Goal: Find specific page/section: Find specific page/section

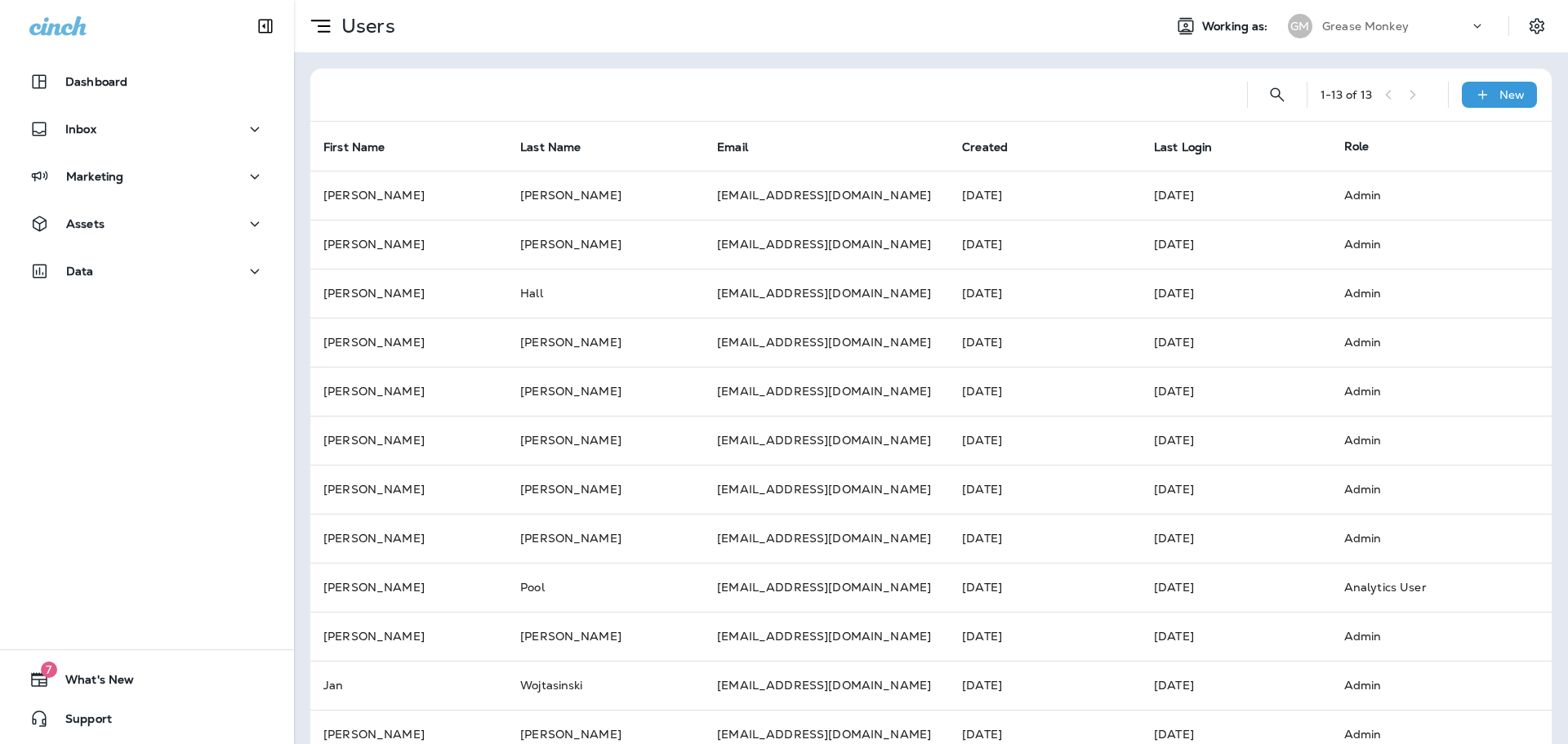
click at [1347, 17] on div "Grease Monkey" at bounding box center [1395, 26] width 147 height 25
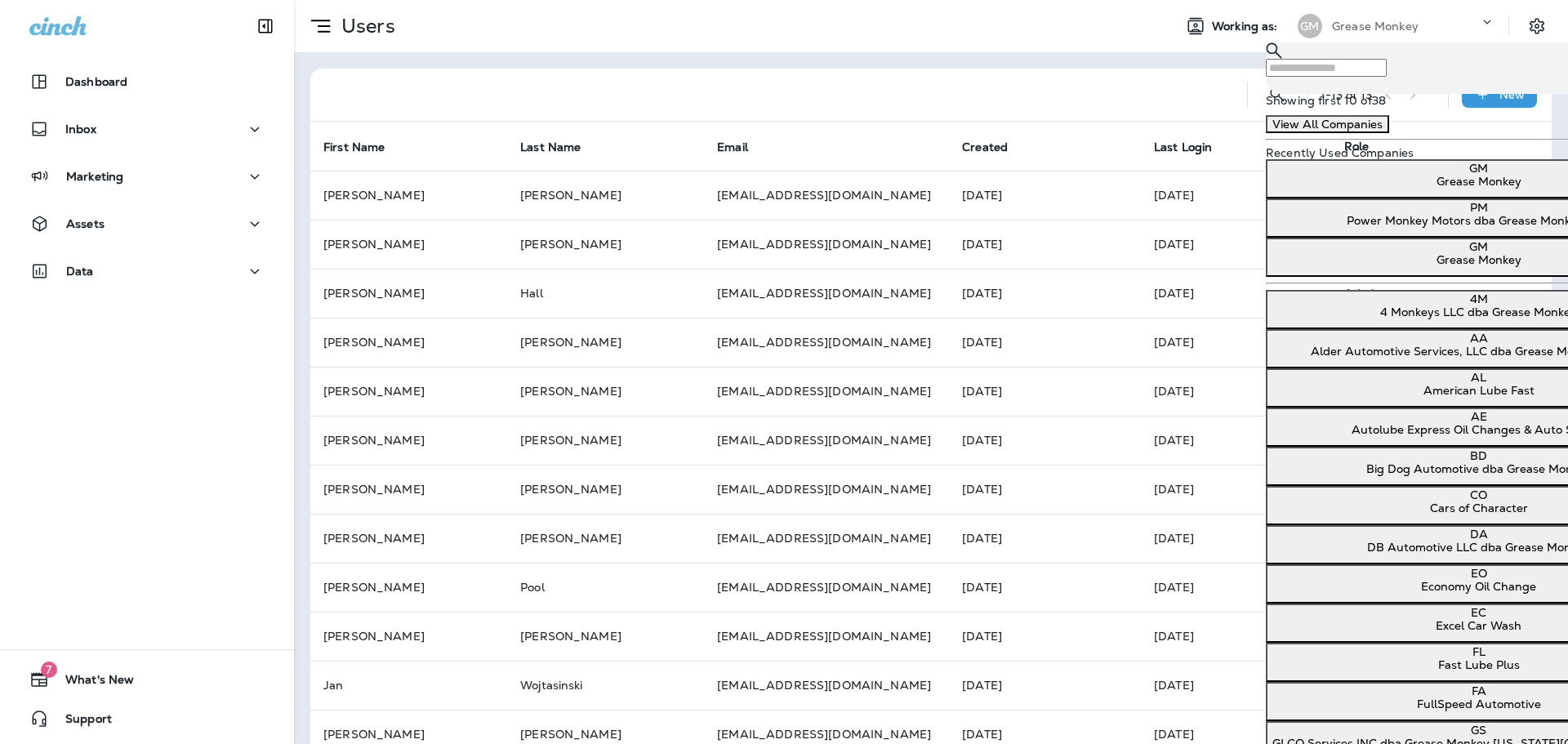
click at [1182, 75] on div at bounding box center [778, 95] width 911 height 52
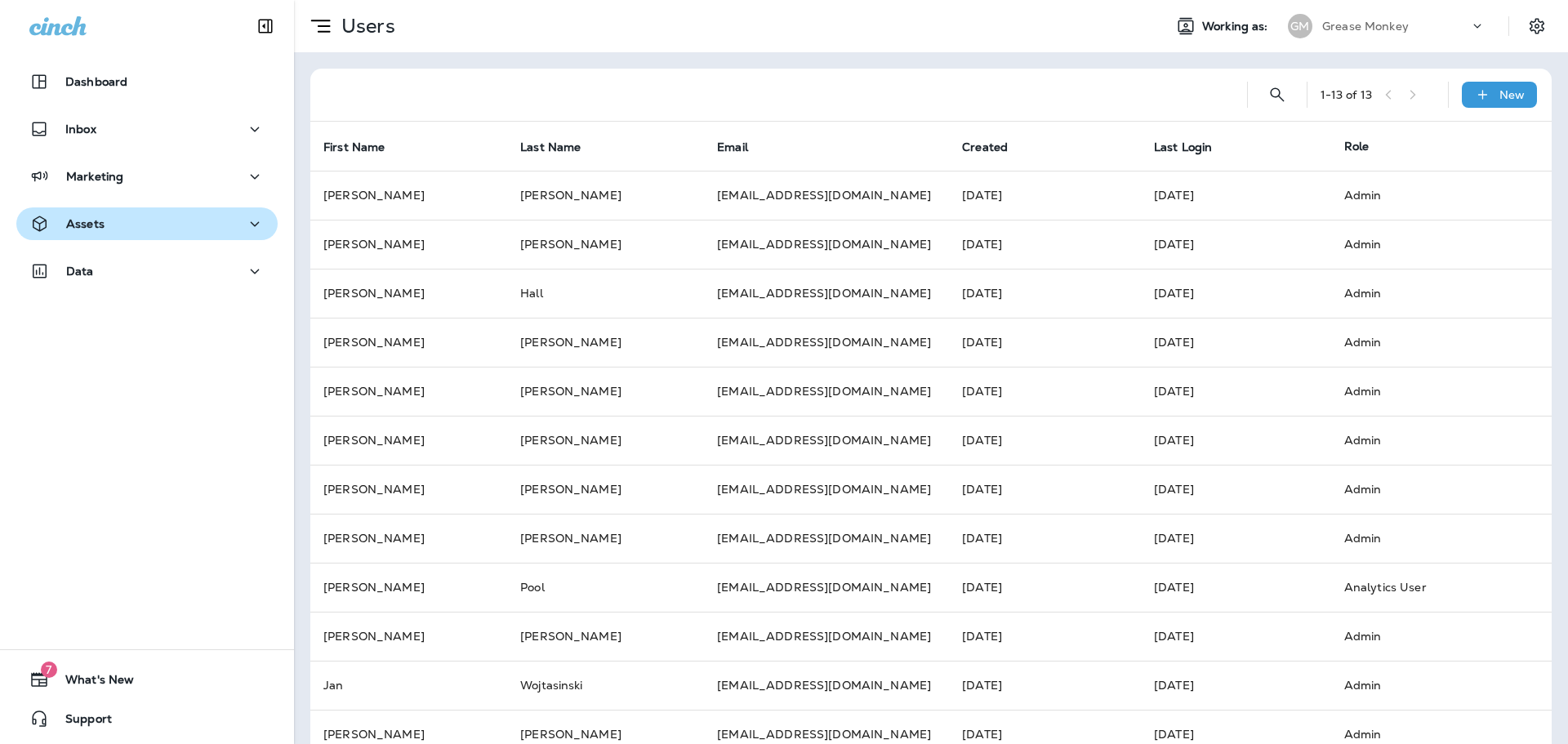
click at [118, 228] on div "Assets" at bounding box center [147, 224] width 235 height 20
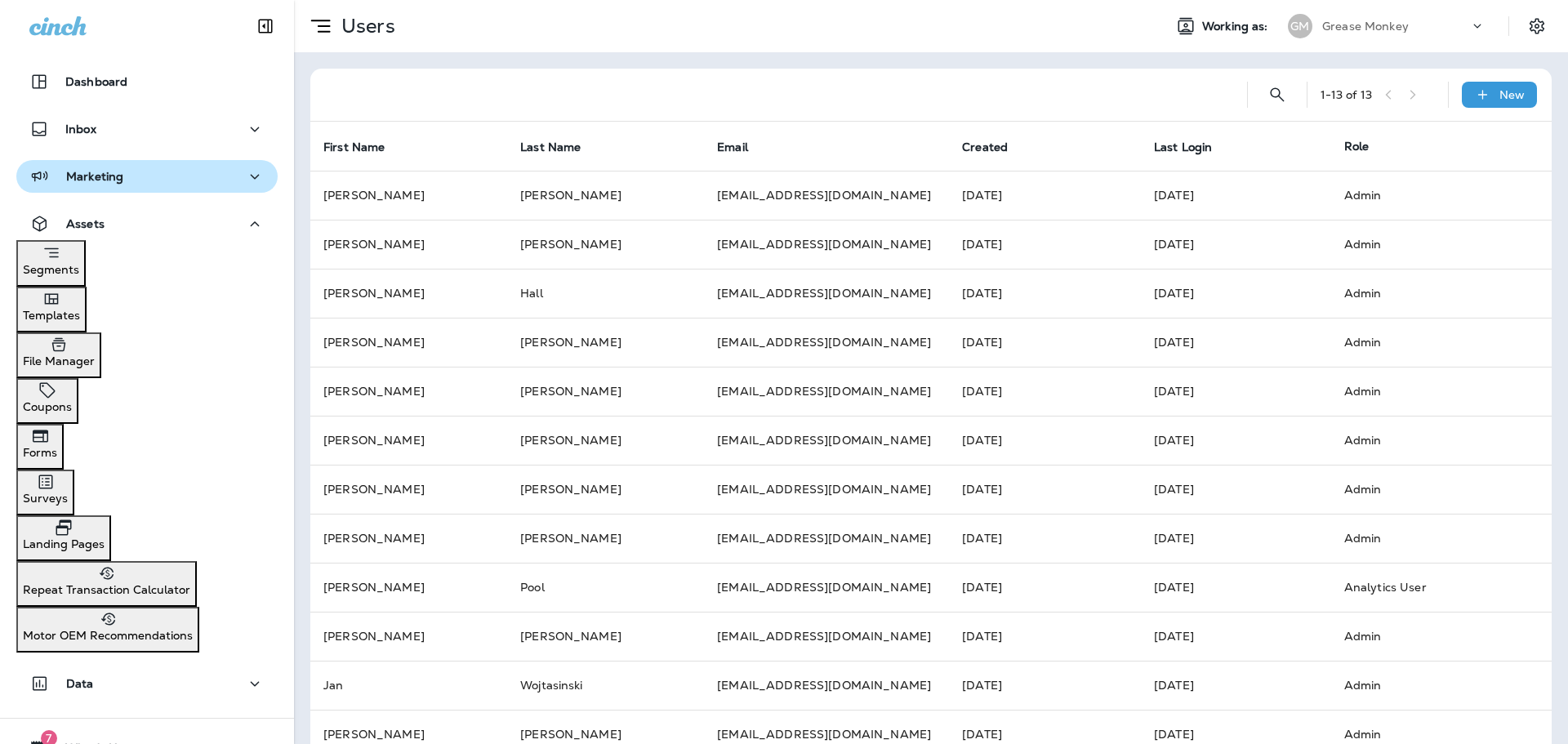
click at [211, 183] on div "Marketing" at bounding box center [147, 177] width 235 height 20
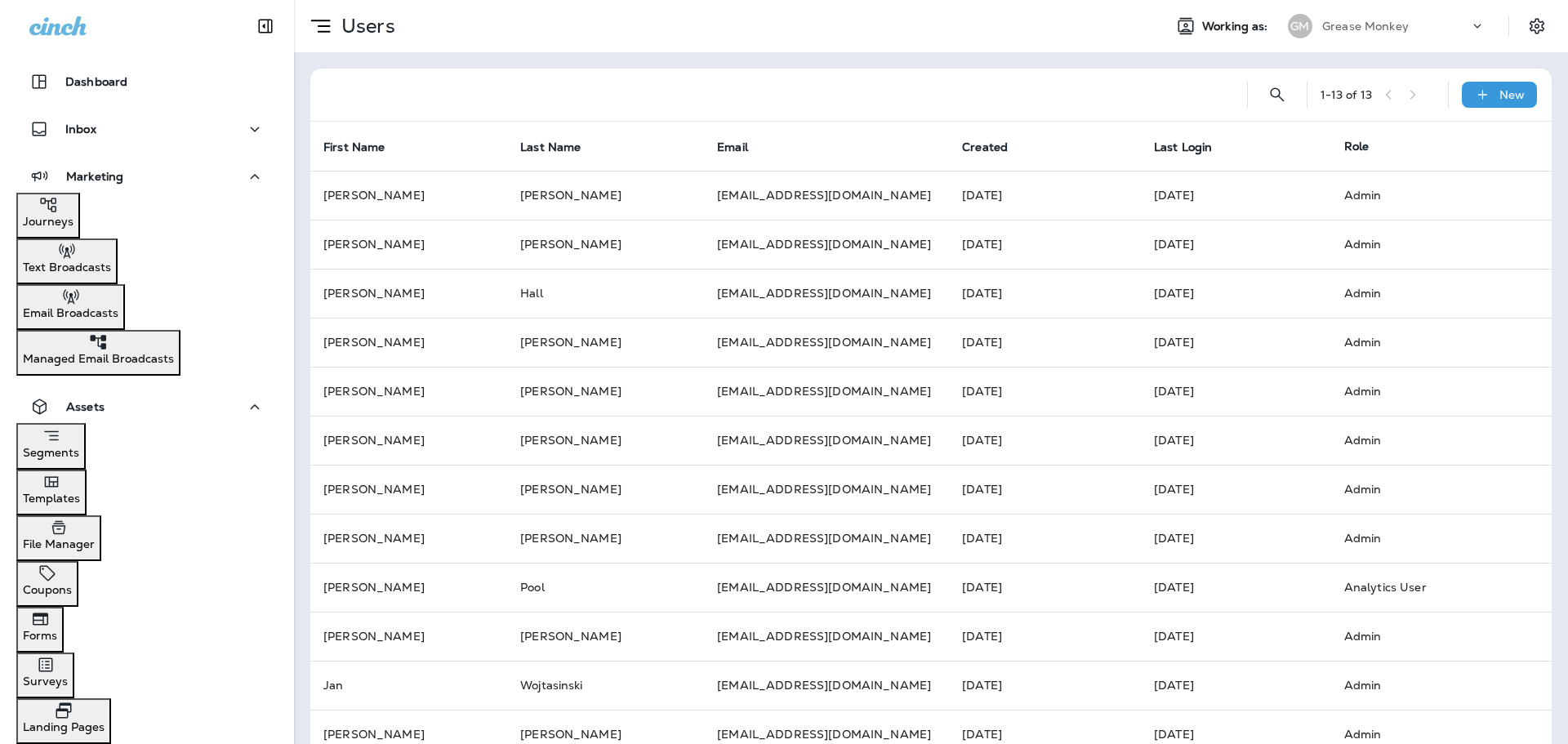
click at [74, 221] on div "Journeys" at bounding box center [48, 212] width 51 height 33
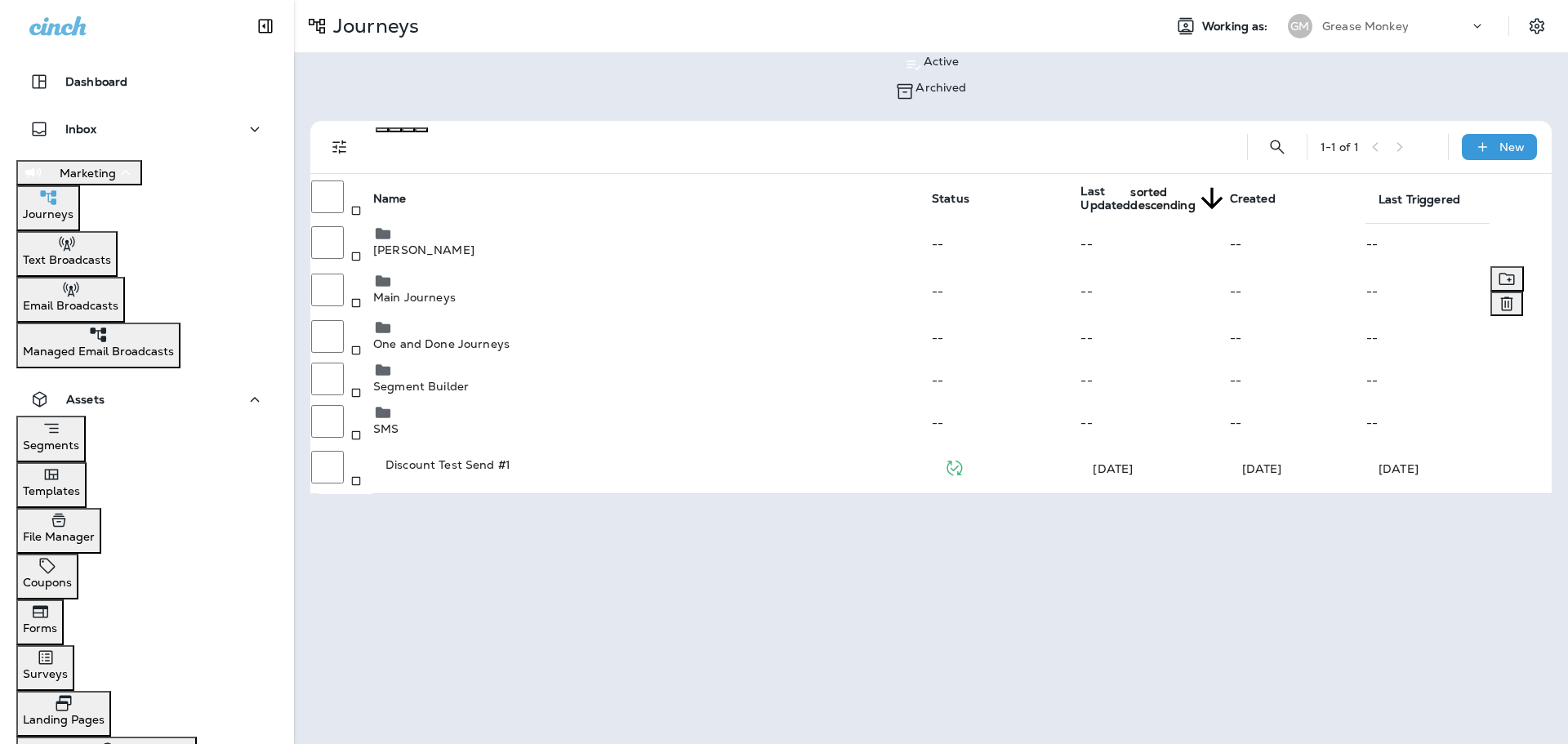
click at [521, 297] on td "Main Journeys" at bounding box center [652, 292] width 559 height 52
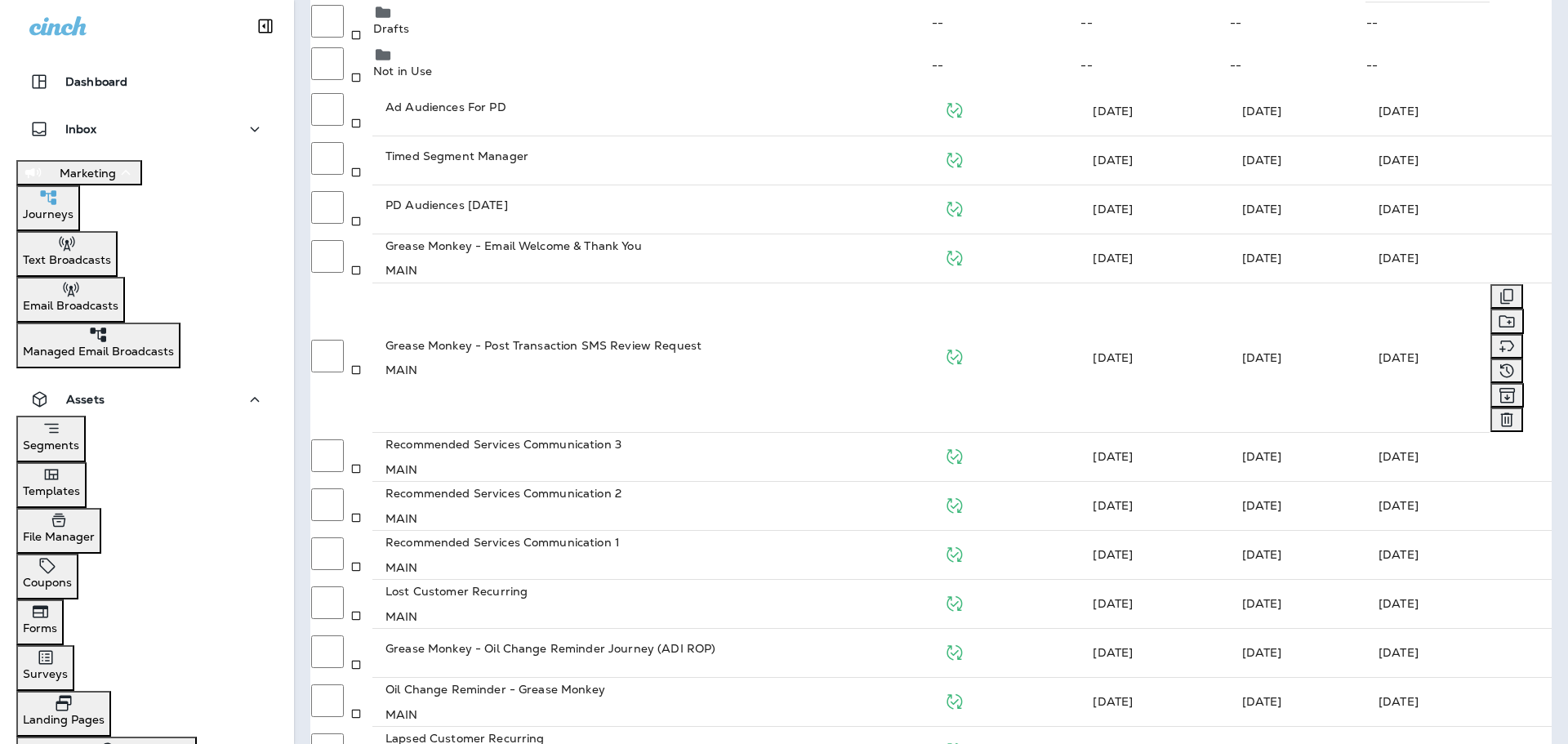
scroll to position [58, 0]
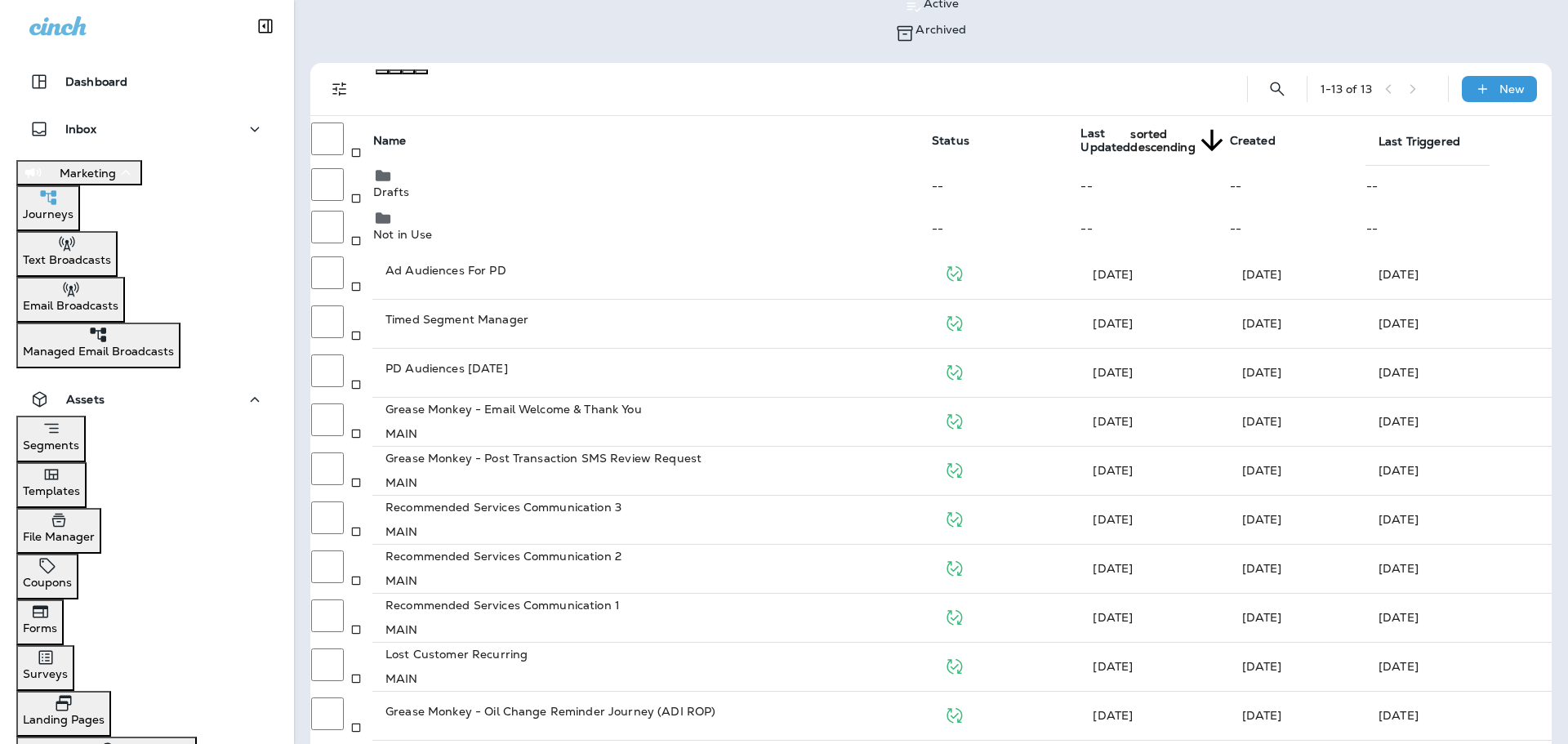
click at [1404, 77] on div "1 - 13 of 13" at bounding box center [1378, 89] width 114 height 25
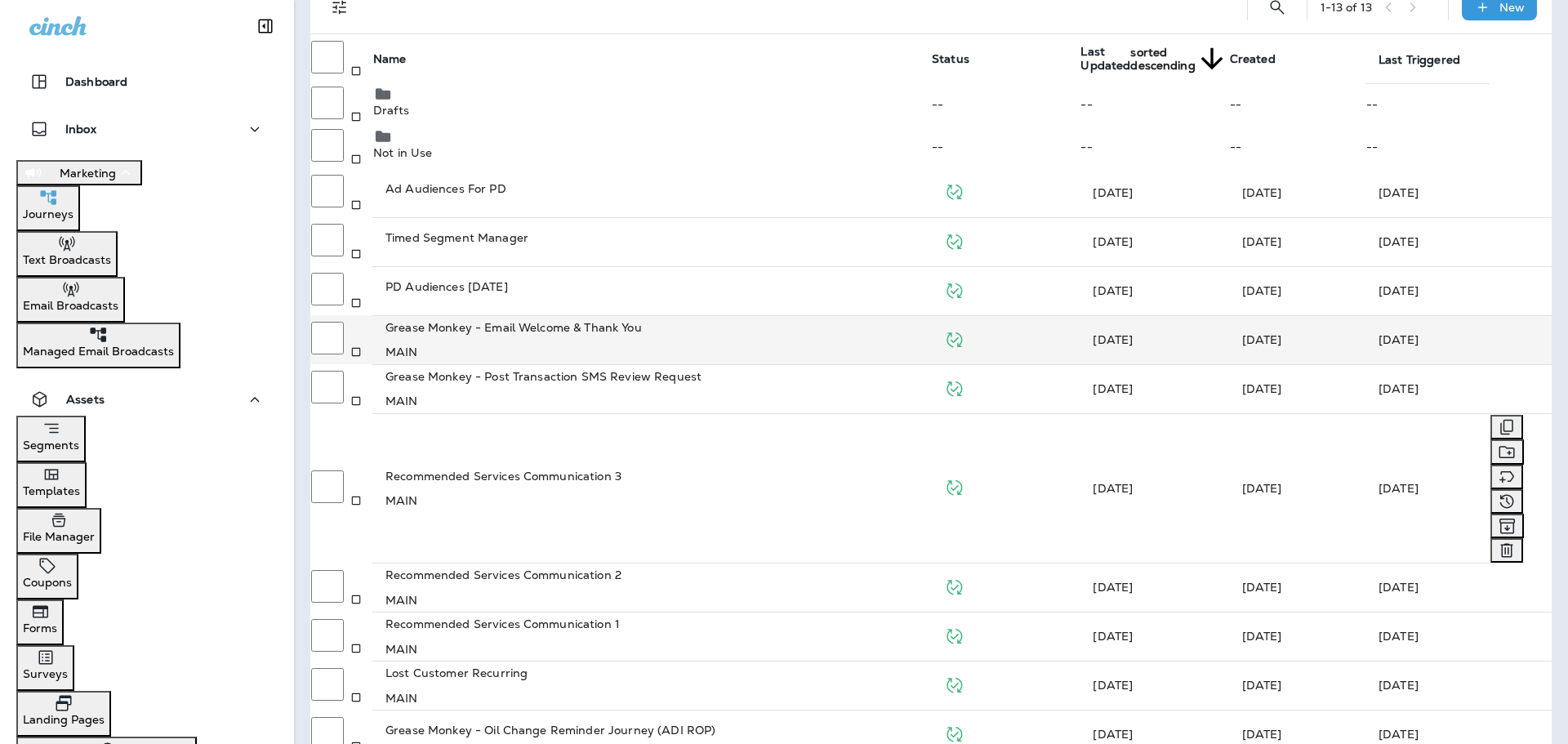
scroll to position [222, 0]
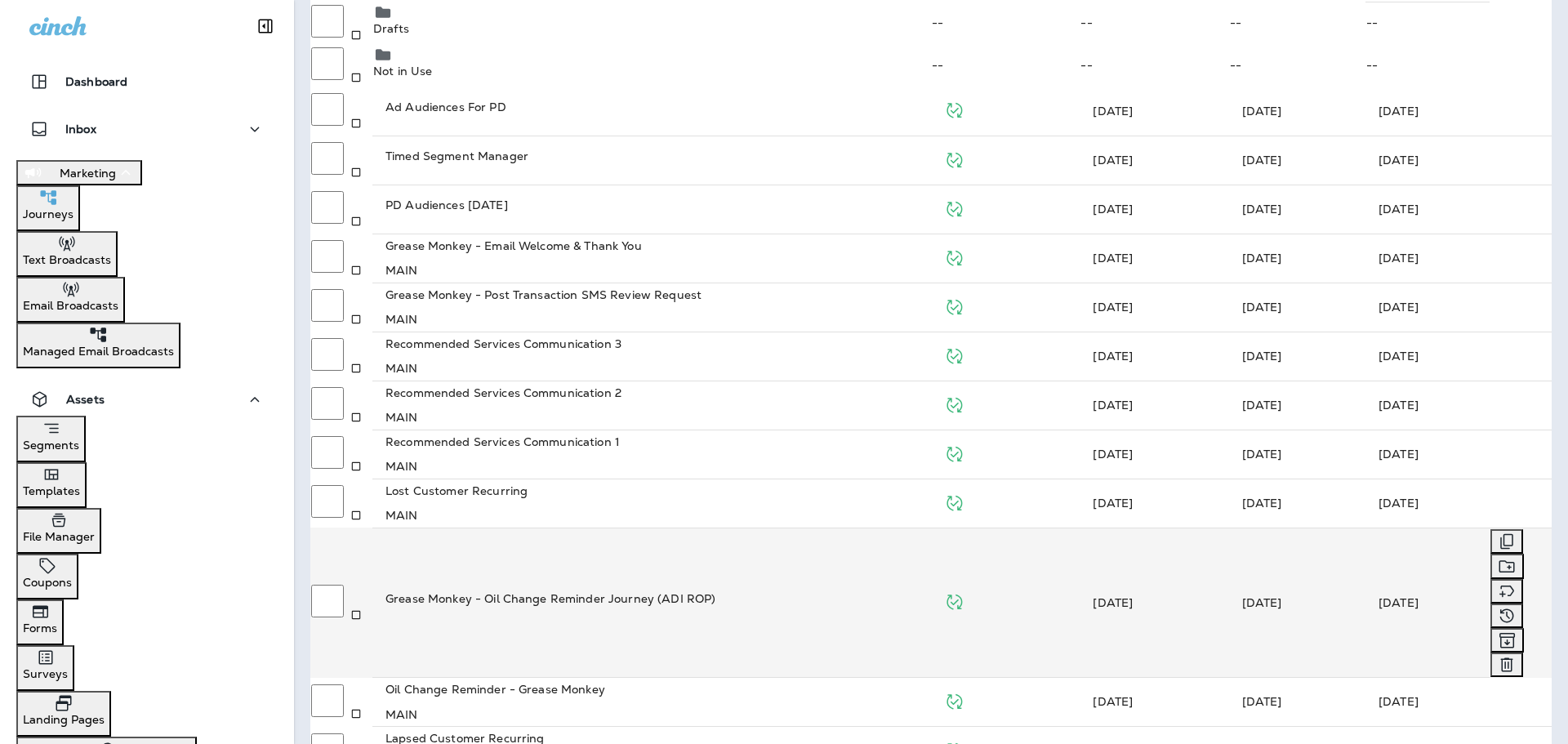
click at [722, 568] on td "Grease Monkey - Oil Change Reminder Journey (ADI ROP)" at bounding box center [652, 602] width 559 height 150
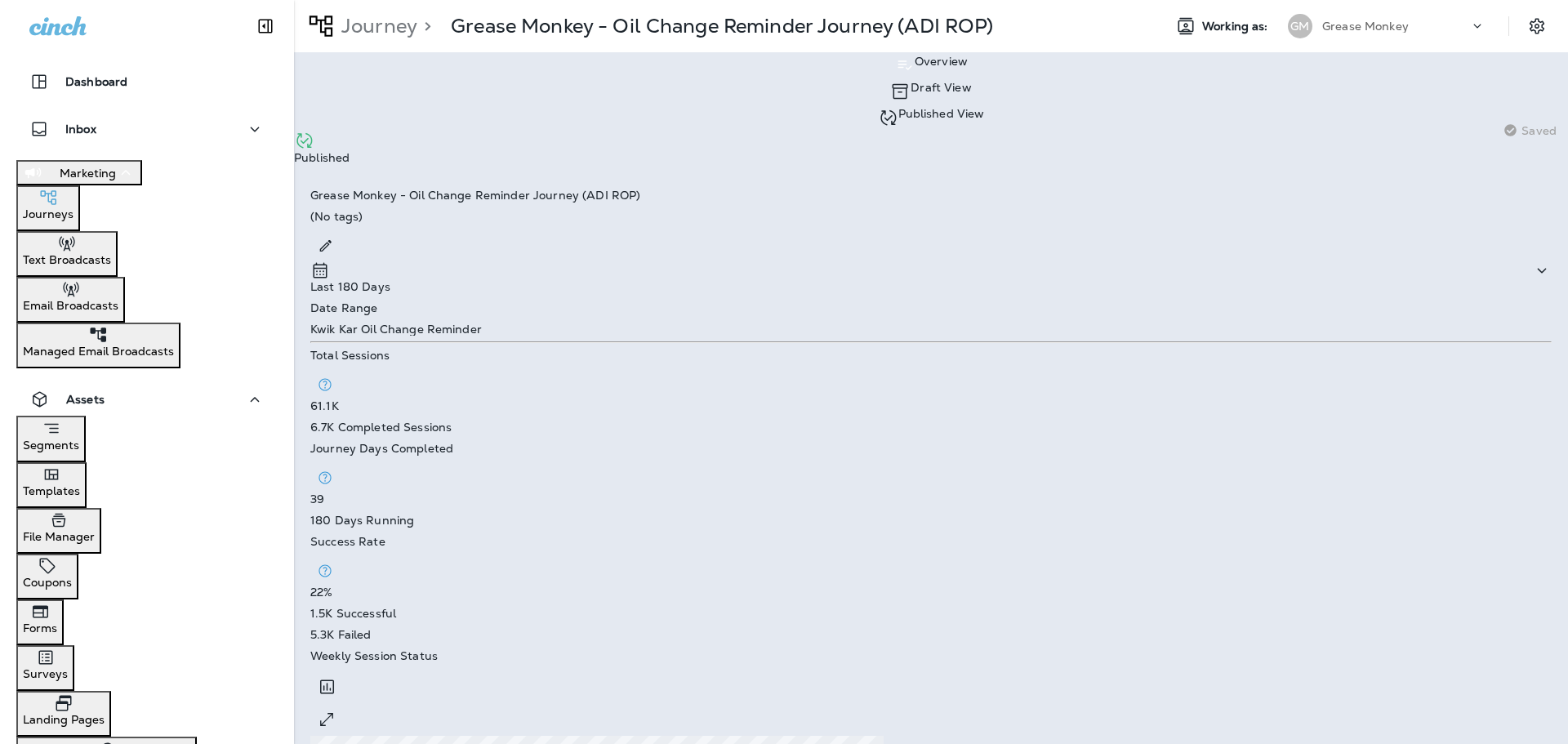
click at [898, 107] on p "Published View" at bounding box center [941, 113] width 86 height 13
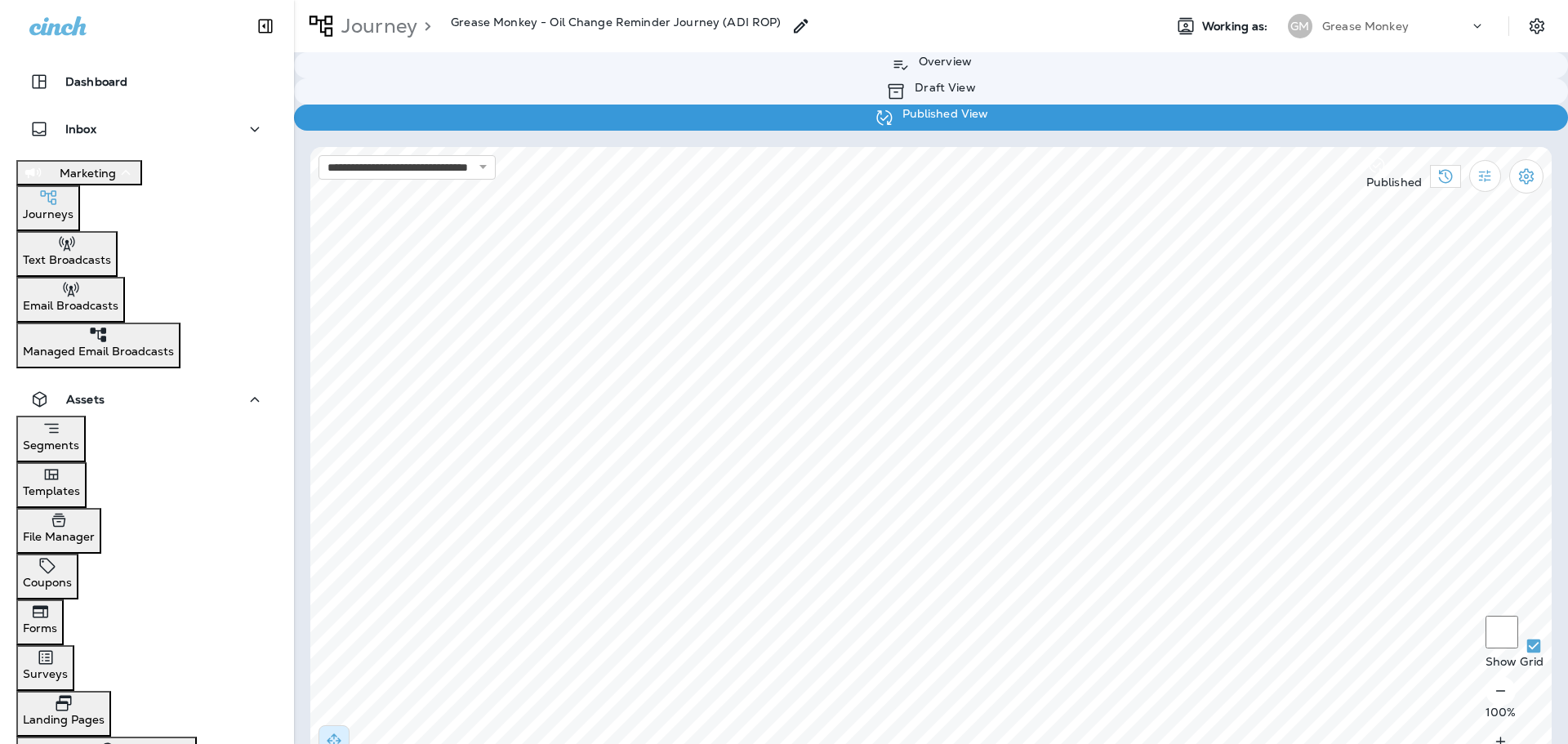
select select "*"
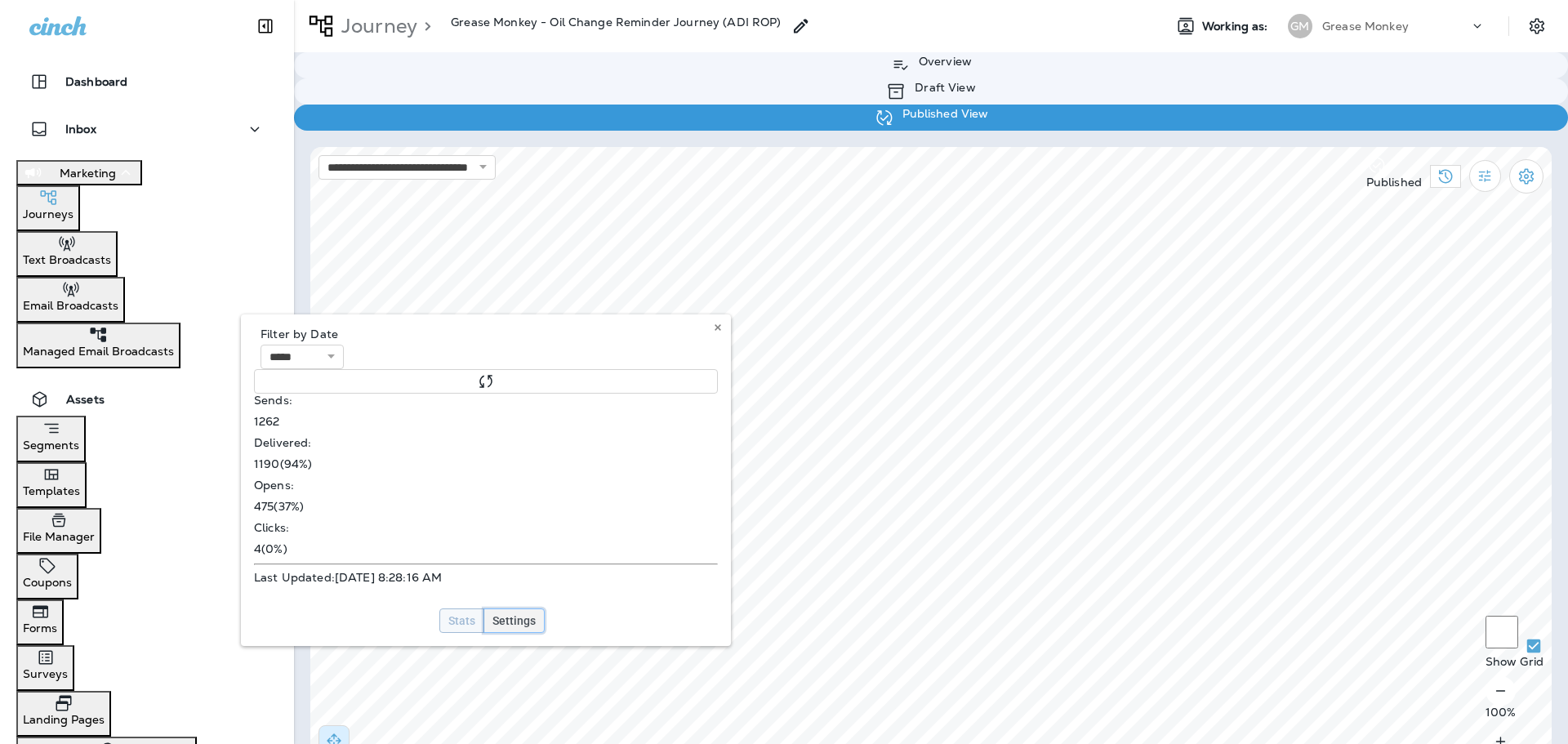
click at [534, 615] on span "Settings" at bounding box center [514, 621] width 43 height 11
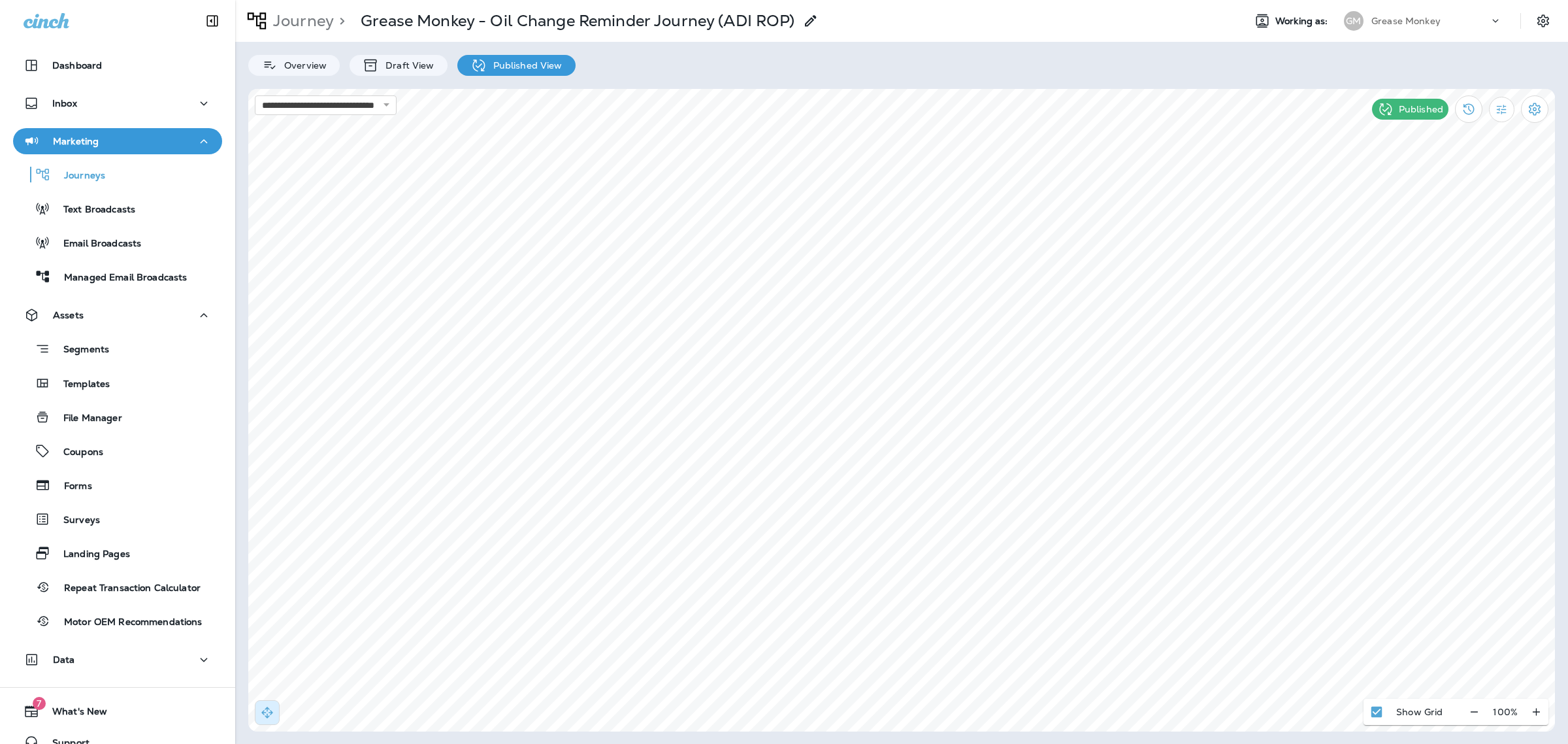
select select "*"
click at [789, 202] on button at bounding box center [790, 208] width 15 height 15
select select "*"
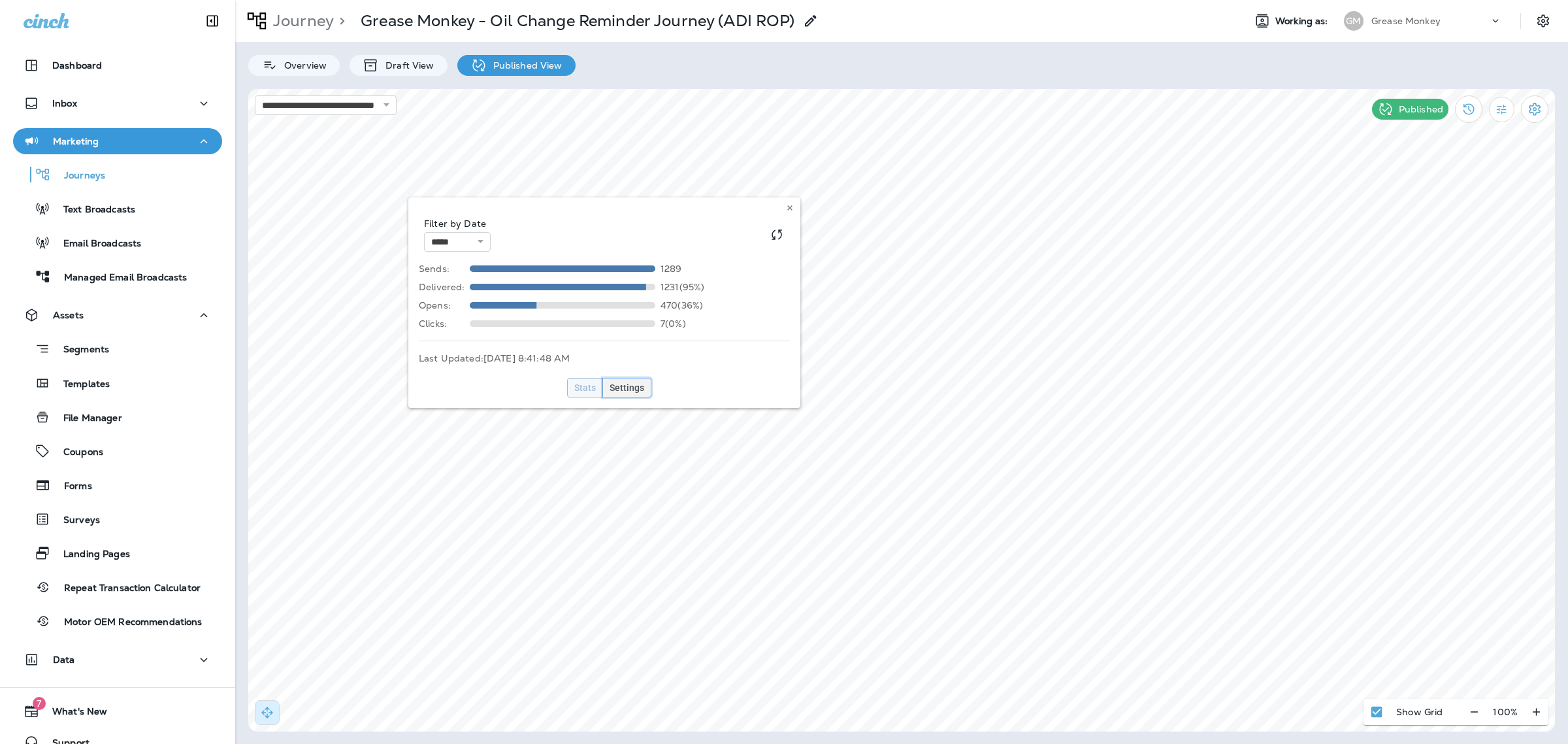
click at [639, 387] on span "Settings" at bounding box center [627, 388] width 35 height 9
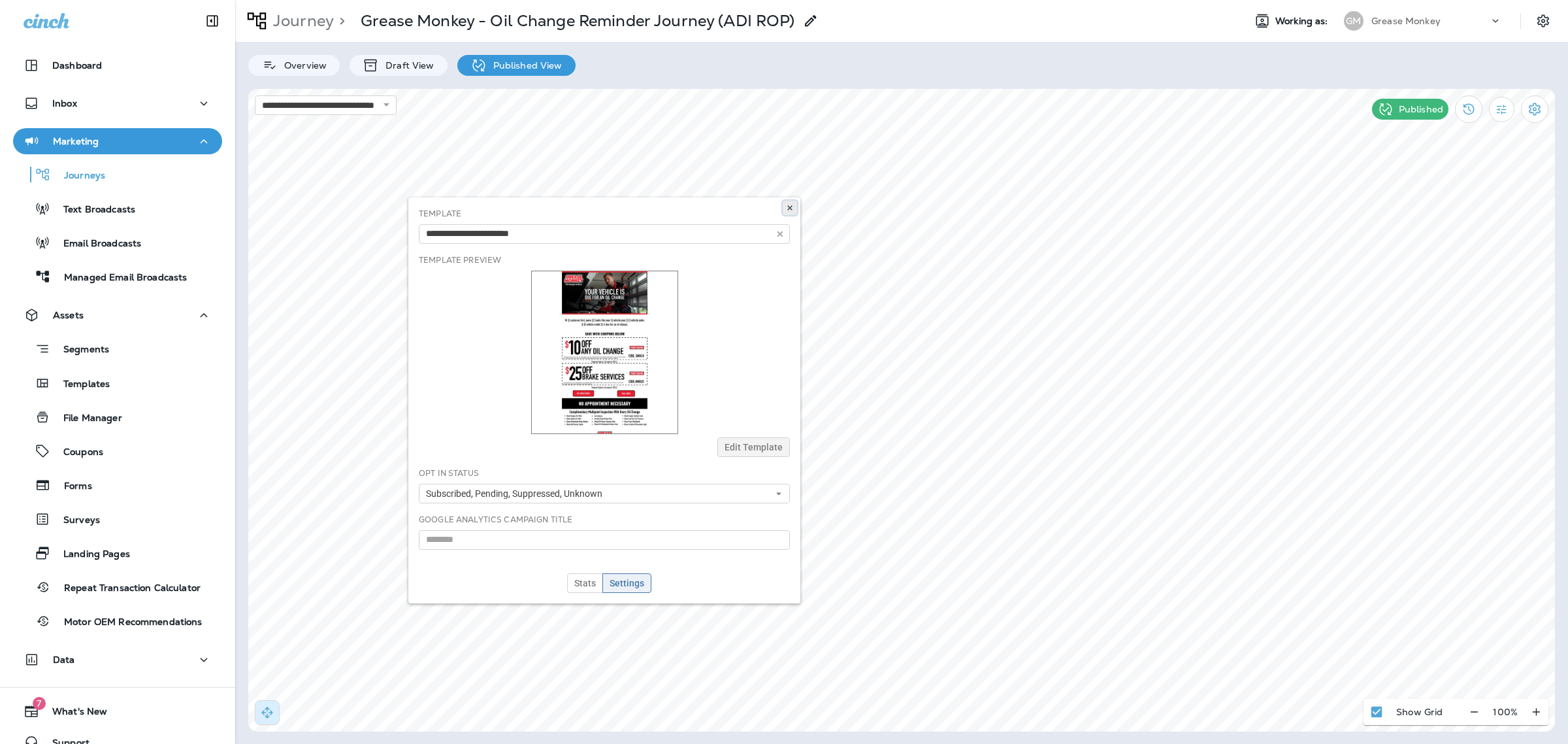
click at [795, 204] on button at bounding box center [790, 208] width 15 height 15
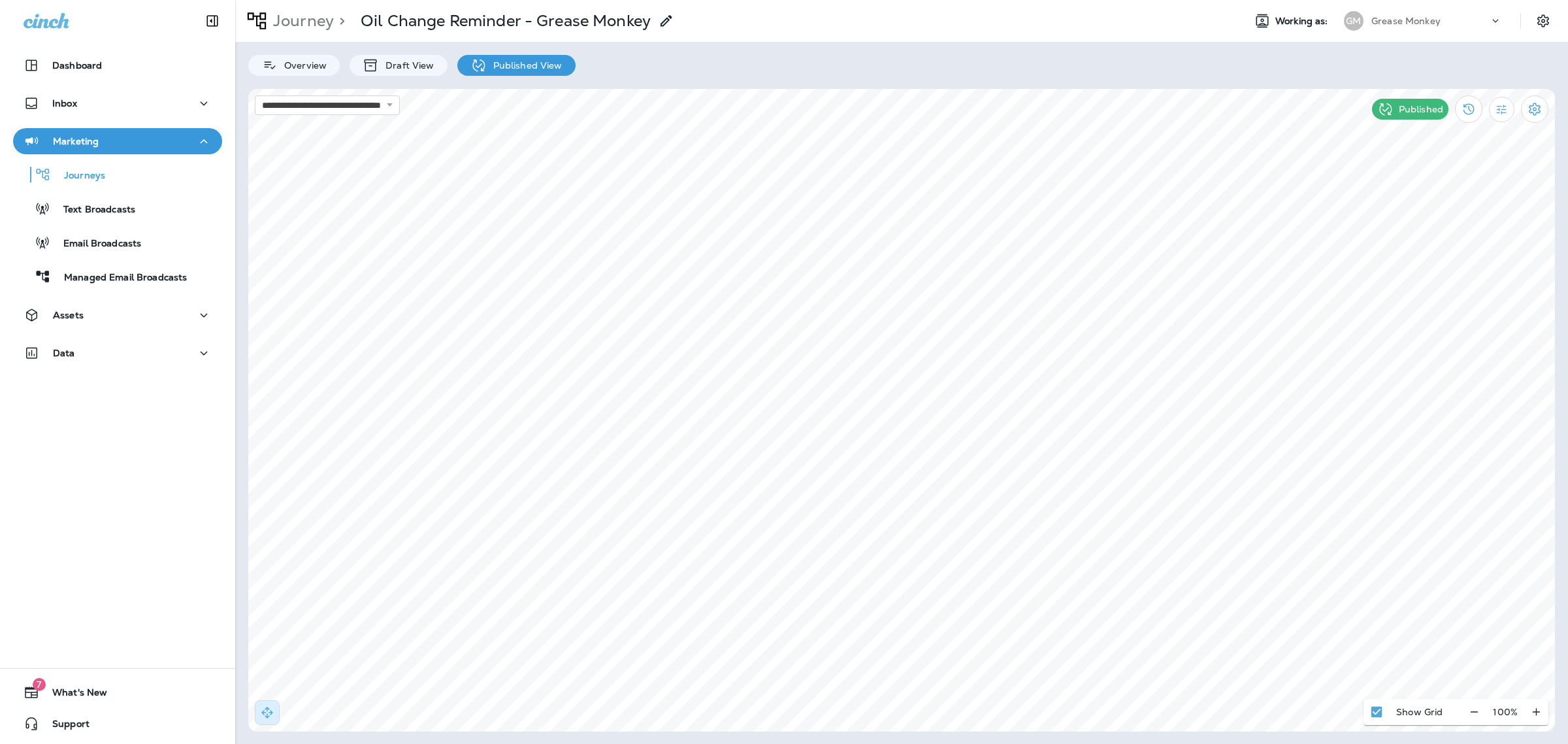
click at [296, 14] on p "Journey" at bounding box center [301, 21] width 66 height 20
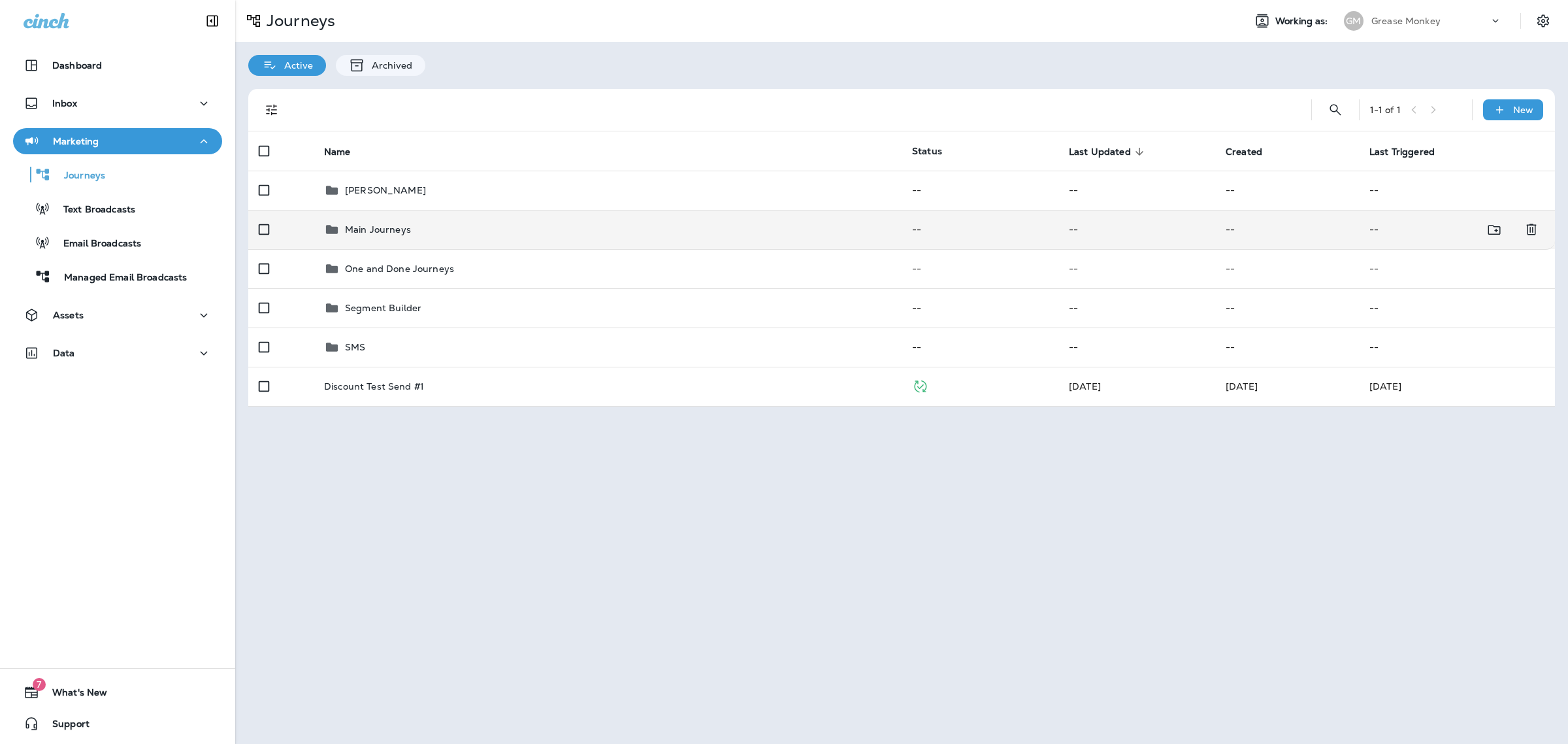
click at [408, 234] on div "Main Journeys" at bounding box center [378, 229] width 66 height 15
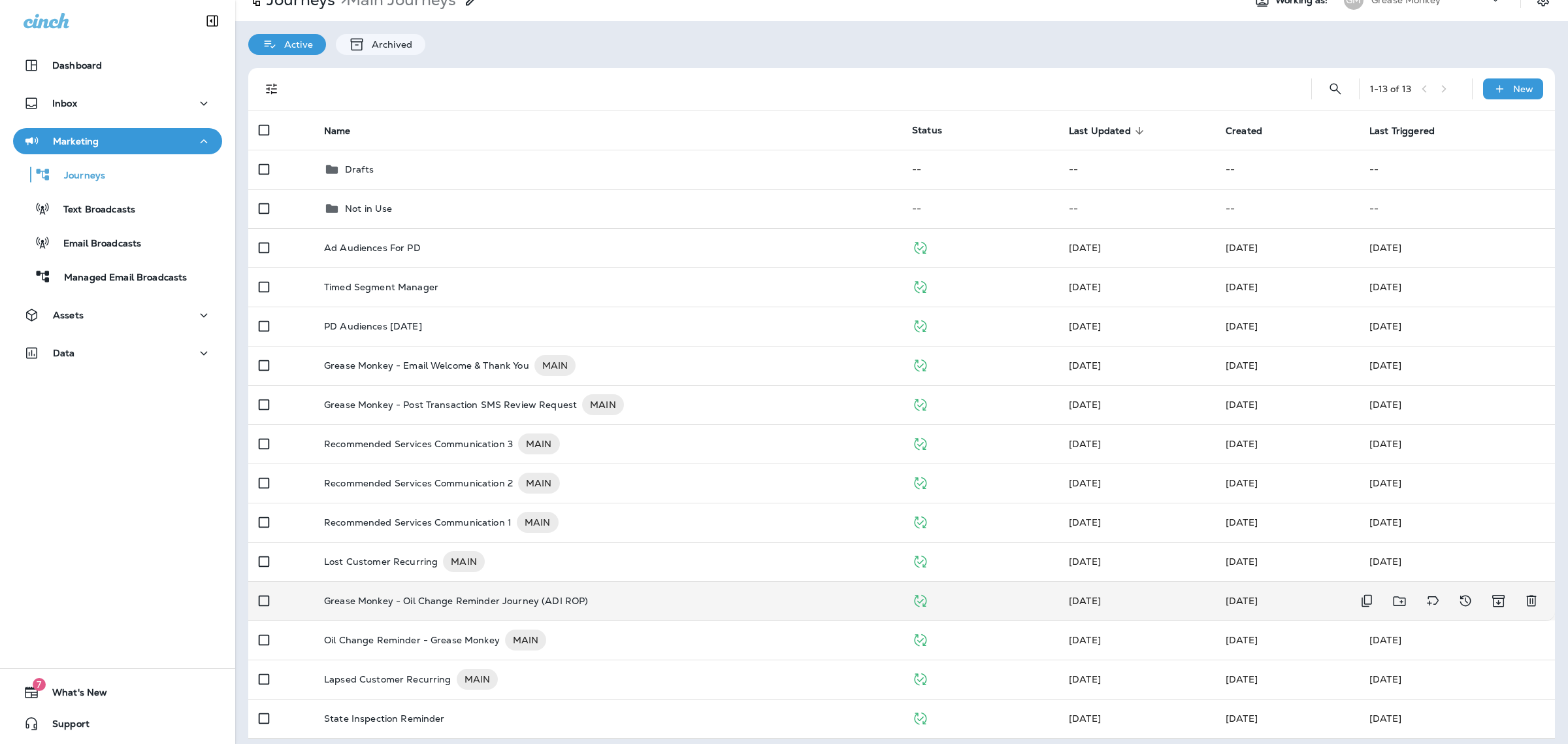
scroll to position [27, 0]
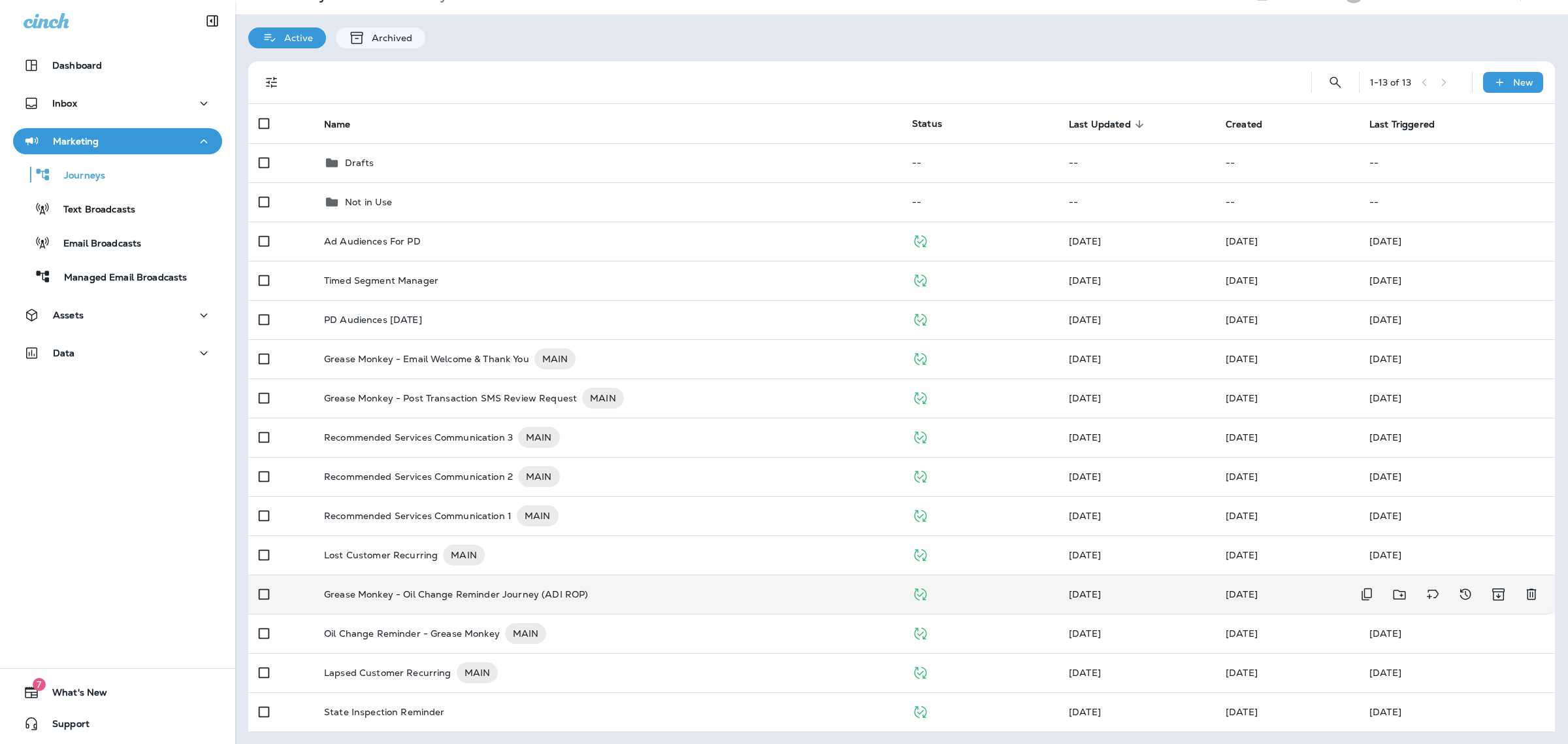
click at [566, 592] on p "Grease Monkey - Oil Change Reminder Journey (ADI ROP)" at bounding box center [456, 594] width 264 height 10
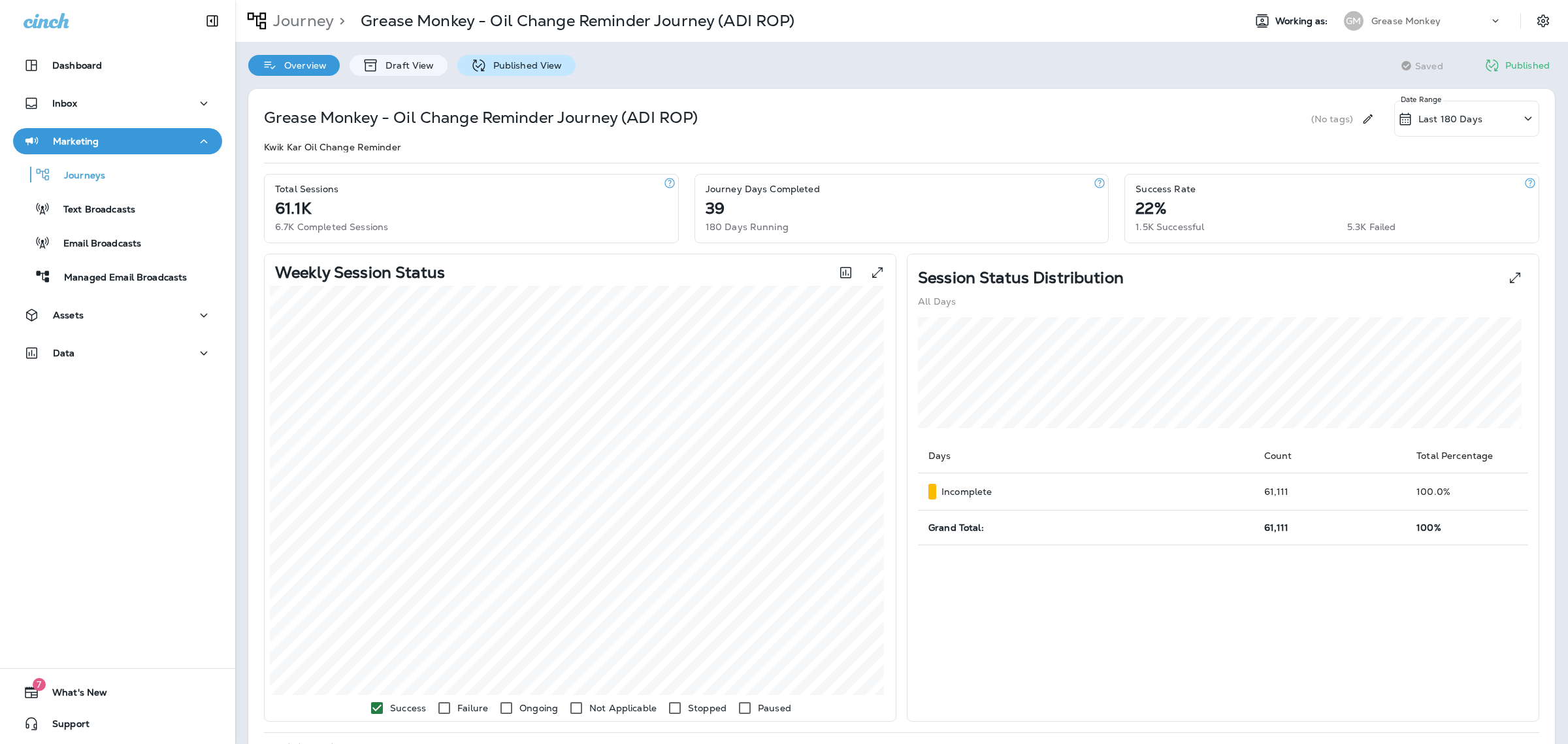
click at [499, 69] on p "Published View" at bounding box center [524, 65] width 76 height 10
